Goal: Task Accomplishment & Management: Use online tool/utility

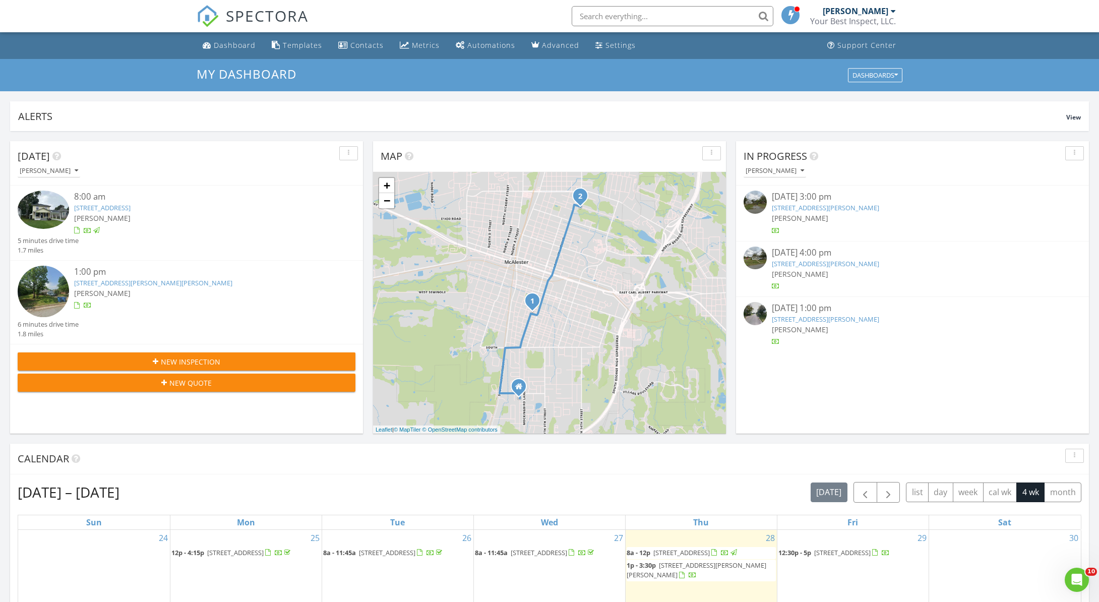
scroll to position [918, 1099]
click at [234, 47] on div "Dashboard" at bounding box center [235, 45] width 42 height 10
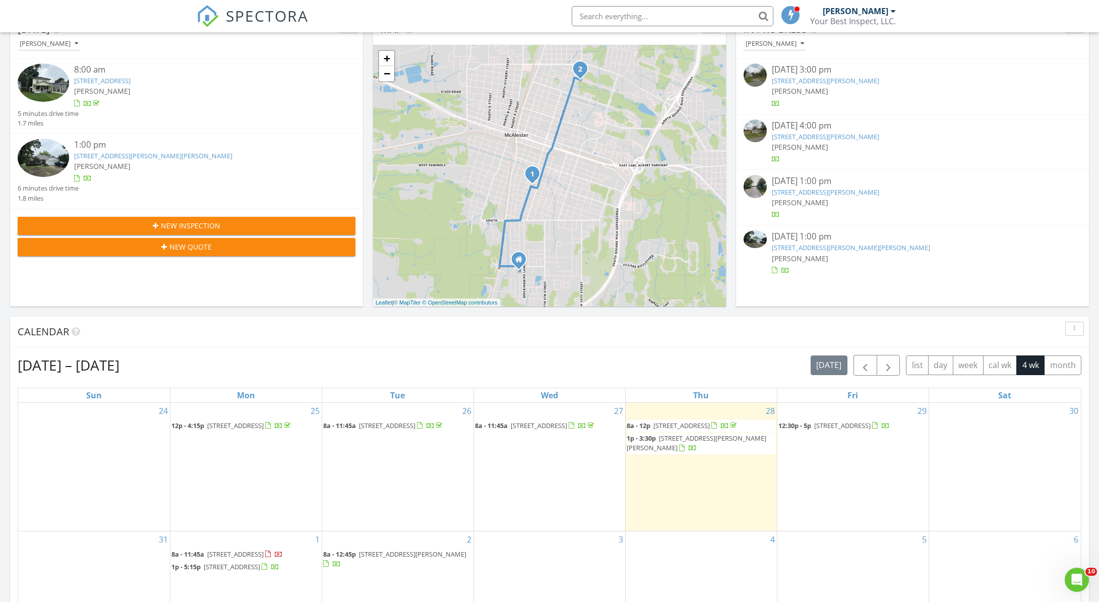
scroll to position [259, 0]
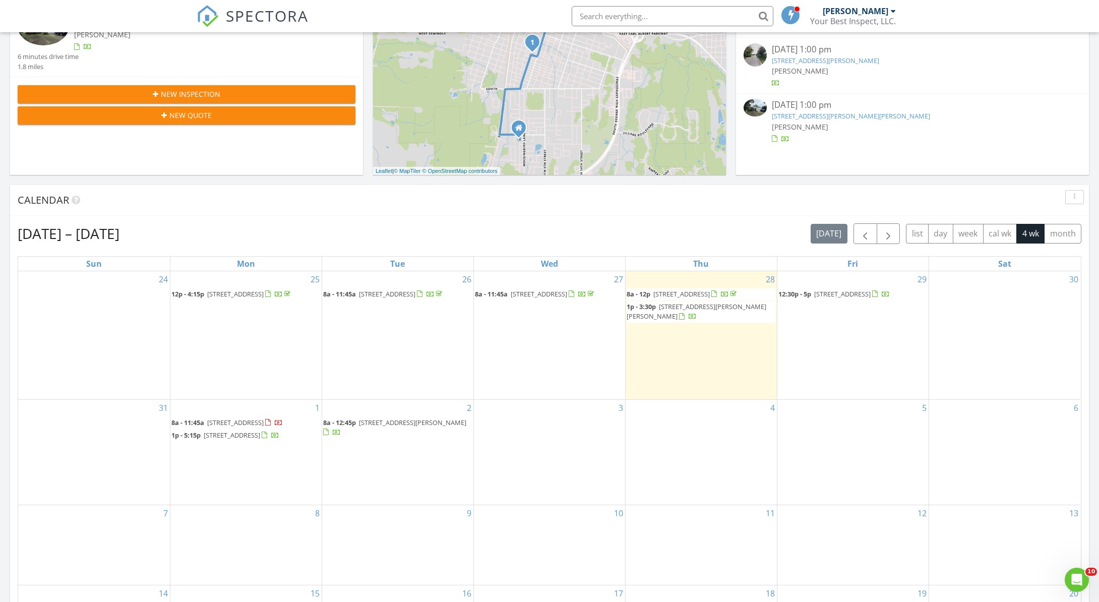
click at [690, 316] on span "[STREET_ADDRESS][PERSON_NAME][PERSON_NAME]" at bounding box center [697, 311] width 140 height 19
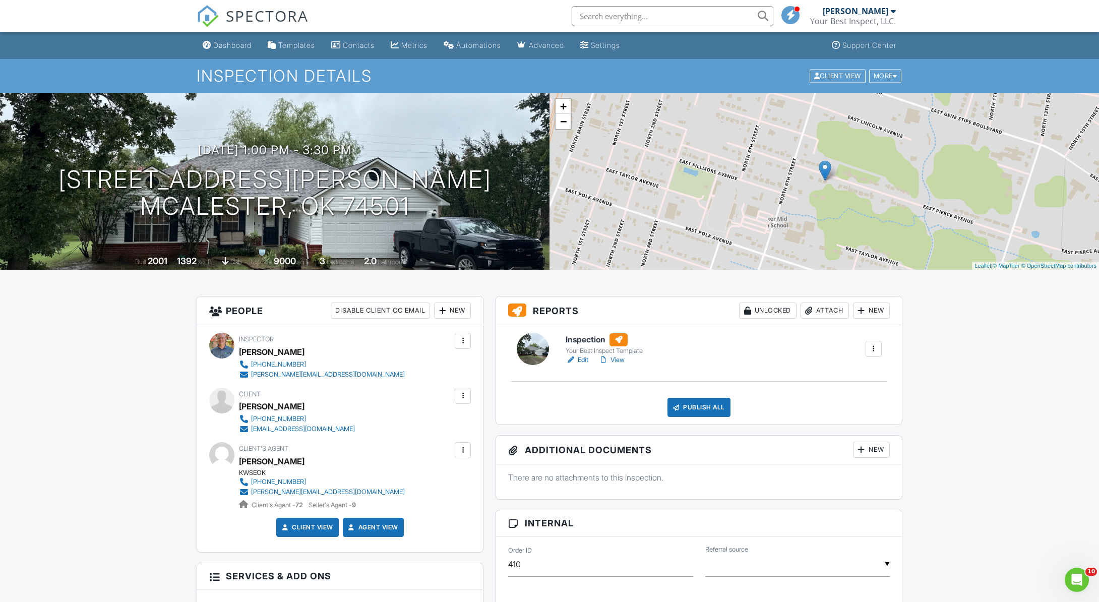
click at [886, 84] on h1 "Inspection Details" at bounding box center [550, 76] width 706 height 18
click at [882, 78] on div "More" at bounding box center [885, 76] width 33 height 14
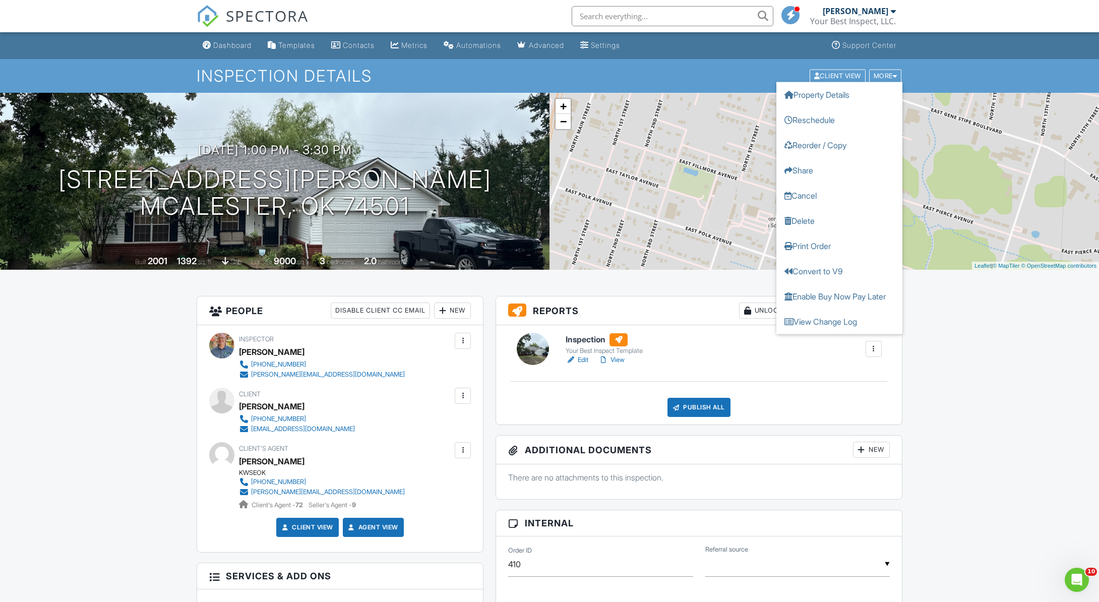
click at [725, 351] on div "Inspection Your Best Inspect Template Edit View Quick Publish Copy [GEOGRAPHIC_…" at bounding box center [724, 349] width 328 height 32
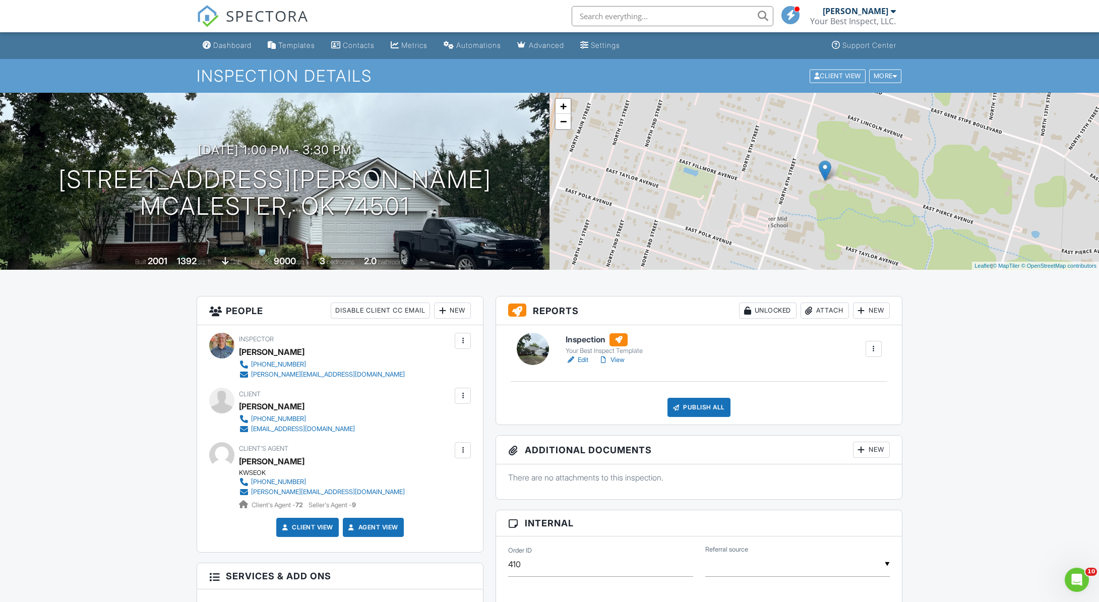
click at [582, 359] on link "Edit" at bounding box center [577, 360] width 23 height 10
